Goal: Obtain resource: Download file/media

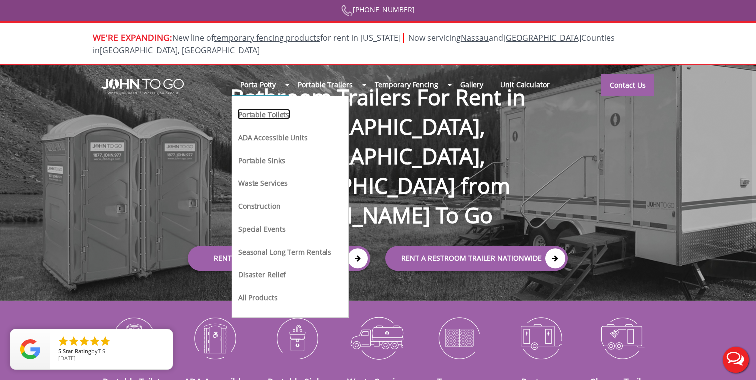
click at [275, 109] on link "Portable Toilets" at bounding box center [263, 114] width 53 height 10
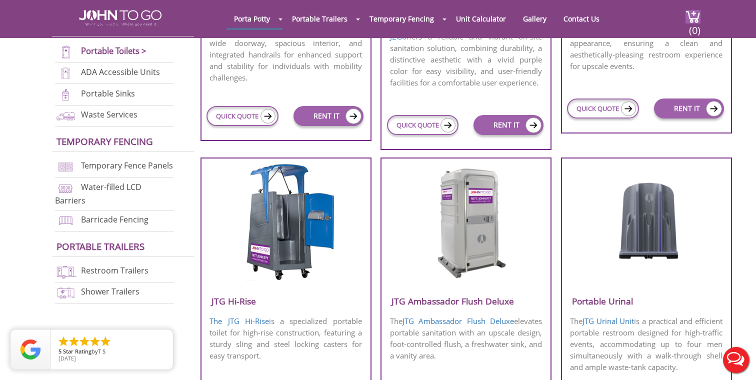
scroll to position [612, 0]
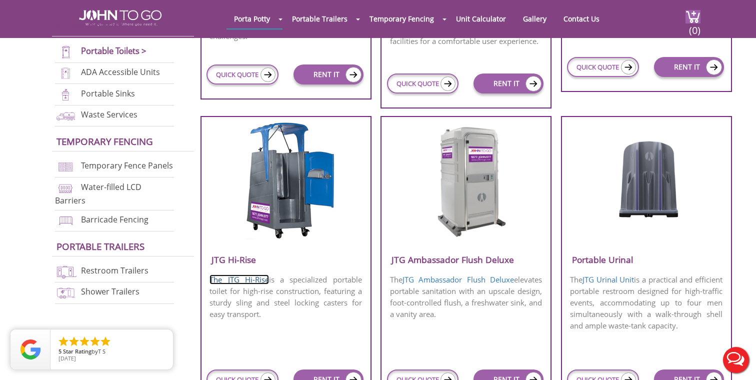
click at [241, 281] on link "The JTG Hi-Rise" at bounding box center [238, 279] width 59 height 10
click at [242, 281] on link "The JTG Hi-Rise" at bounding box center [238, 279] width 59 height 10
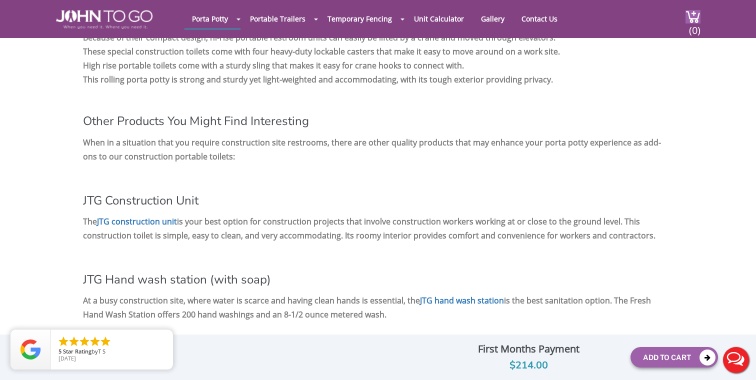
scroll to position [931, 0]
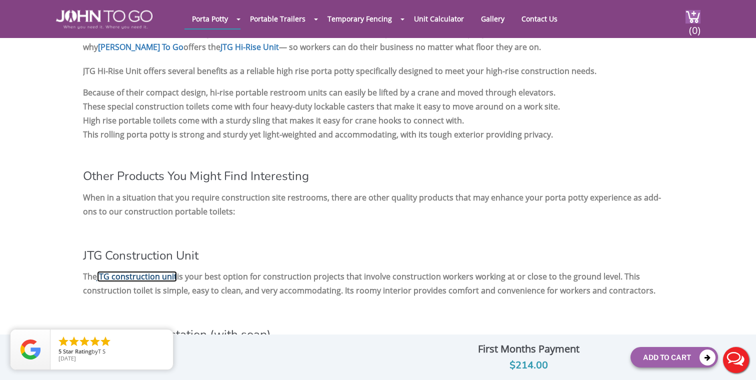
click at [131, 274] on link "JTG construction unit" at bounding box center [137, 276] width 80 height 11
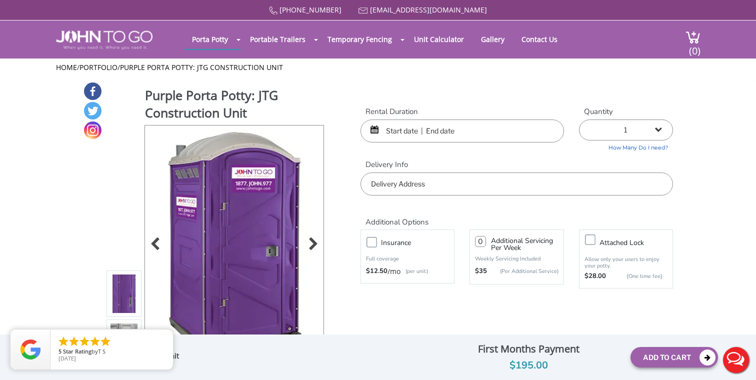
click at [222, 248] on img at bounding box center [233, 242] width 151 height 235
click at [223, 247] on img at bounding box center [233, 242] width 151 height 235
click at [265, 252] on img at bounding box center [233, 242] width 151 height 235
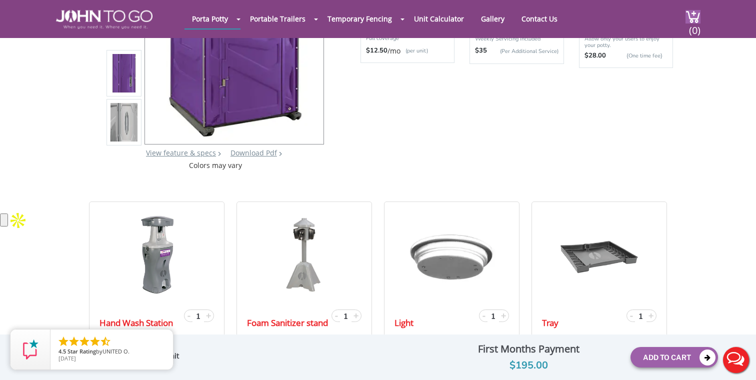
scroll to position [197, 0]
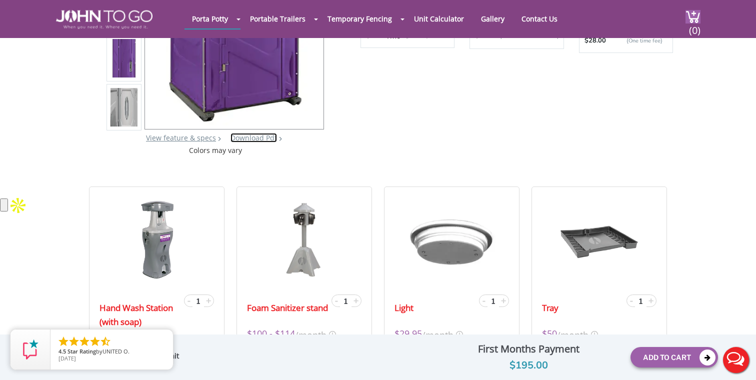
click at [246, 140] on link "Download Pdf" at bounding box center [253, 137] width 46 height 9
click at [252, 135] on div at bounding box center [378, 190] width 756 height 380
click at [252, 136] on link "Download Pdf" at bounding box center [253, 137] width 46 height 9
